Goal: Find specific page/section

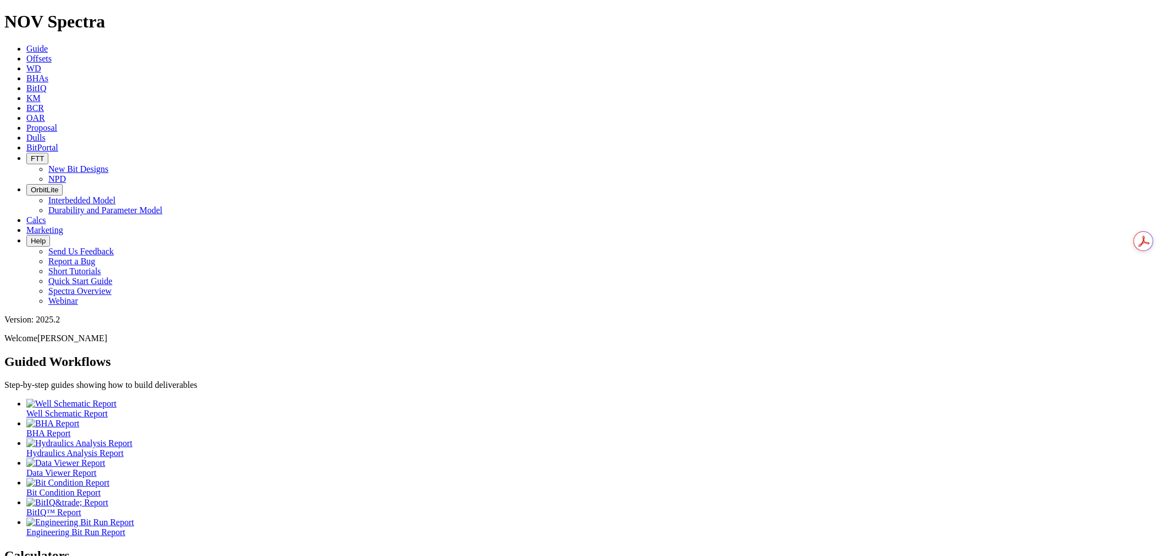
click at [46, 133] on link "Dulls" at bounding box center [35, 137] width 19 height 9
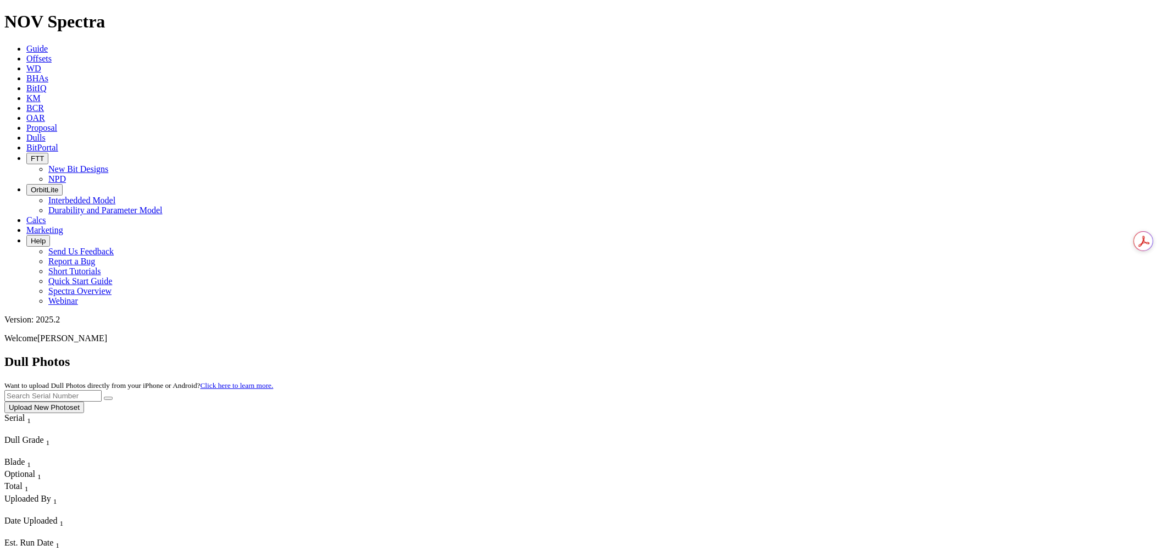
click at [102, 390] on input "text" at bounding box center [52, 396] width 97 height 12
type input "a315877"
click at [104, 397] on button "submit" at bounding box center [108, 398] width 9 height 3
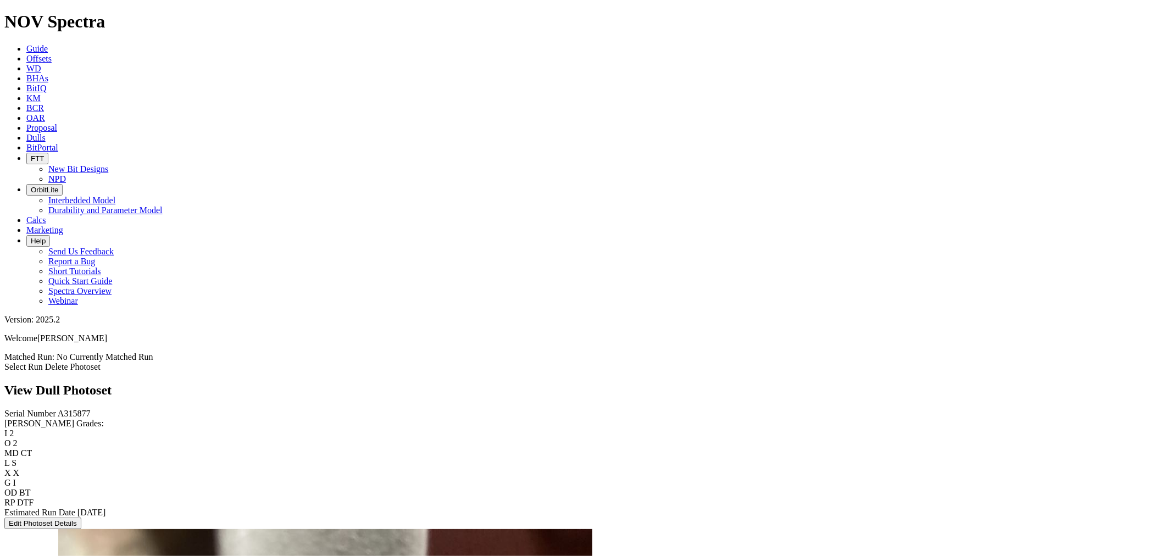
click at [43, 362] on link "Select Run" at bounding box center [23, 366] width 38 height 9
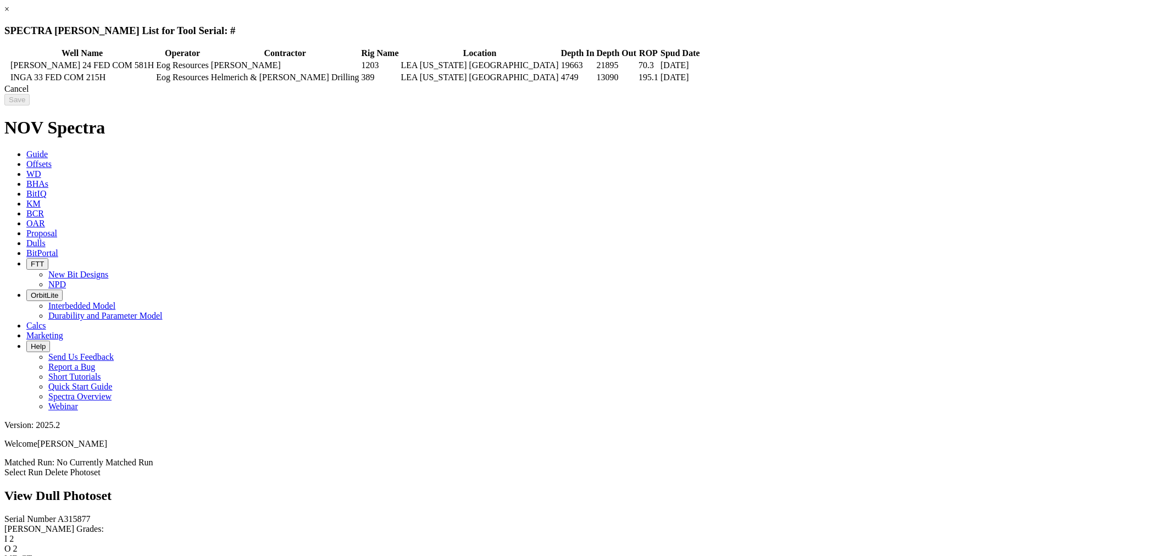
click at [6, 77] on icon at bounding box center [6, 77] width 0 height 0
click at [30, 102] on input "Save" at bounding box center [16, 100] width 25 height 12
